Goal: Transaction & Acquisition: Subscribe to service/newsletter

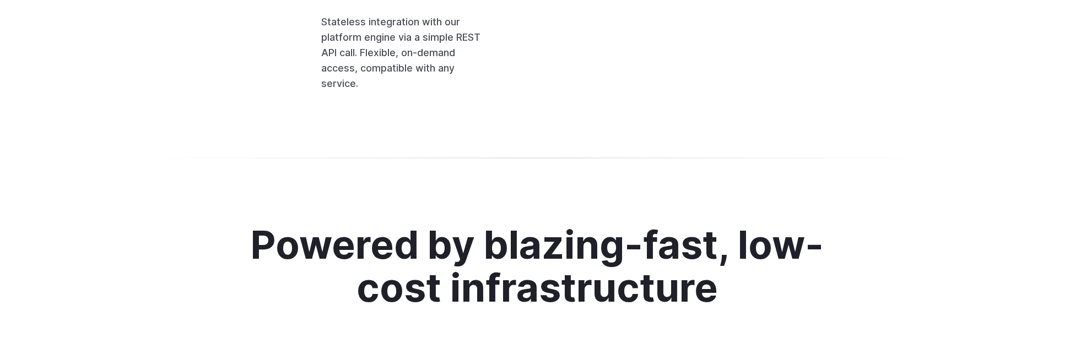
scroll to position [2780, 0]
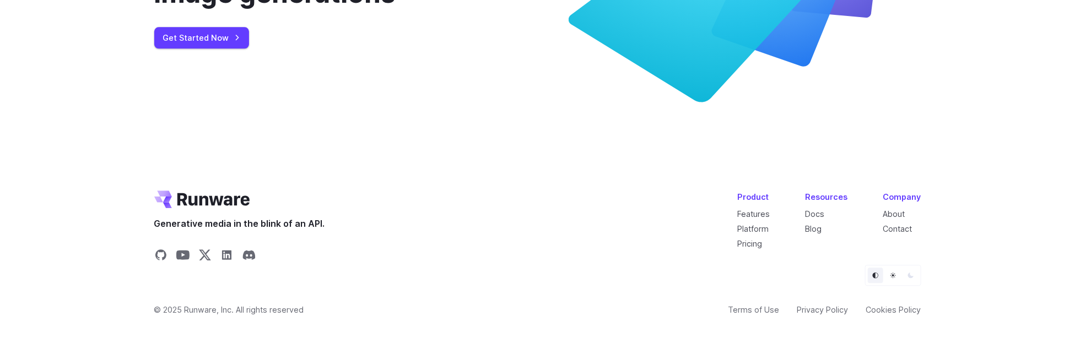
scroll to position [4286, 0]
click at [230, 49] on link "Get Started Now" at bounding box center [201, 37] width 95 height 21
